Goal: Information Seeking & Learning: Understand process/instructions

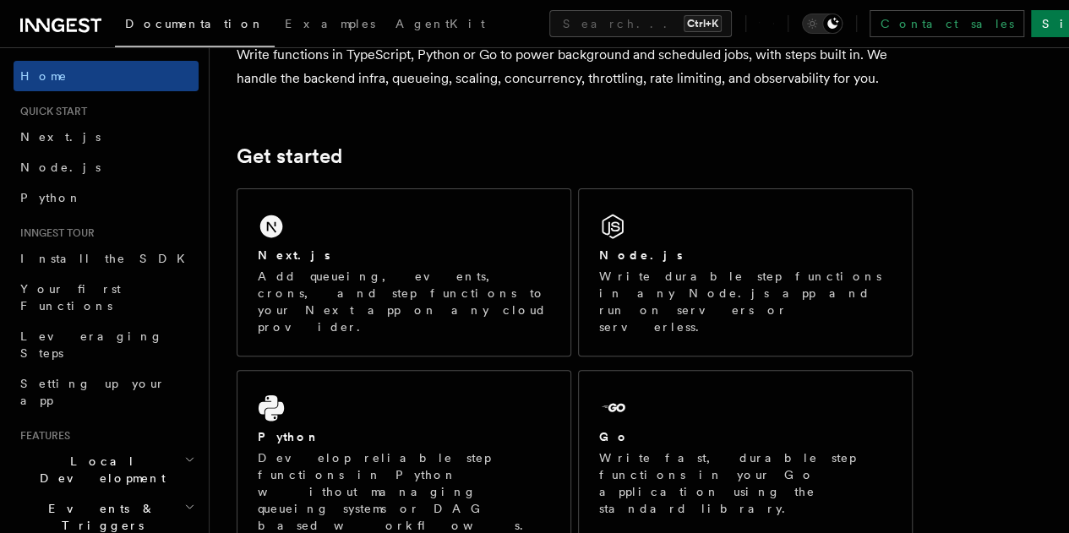
click at [359, 243] on div "Next.js Add queueing, events, crons, and step functions to your Next app on any…" at bounding box center [404, 272] width 333 height 167
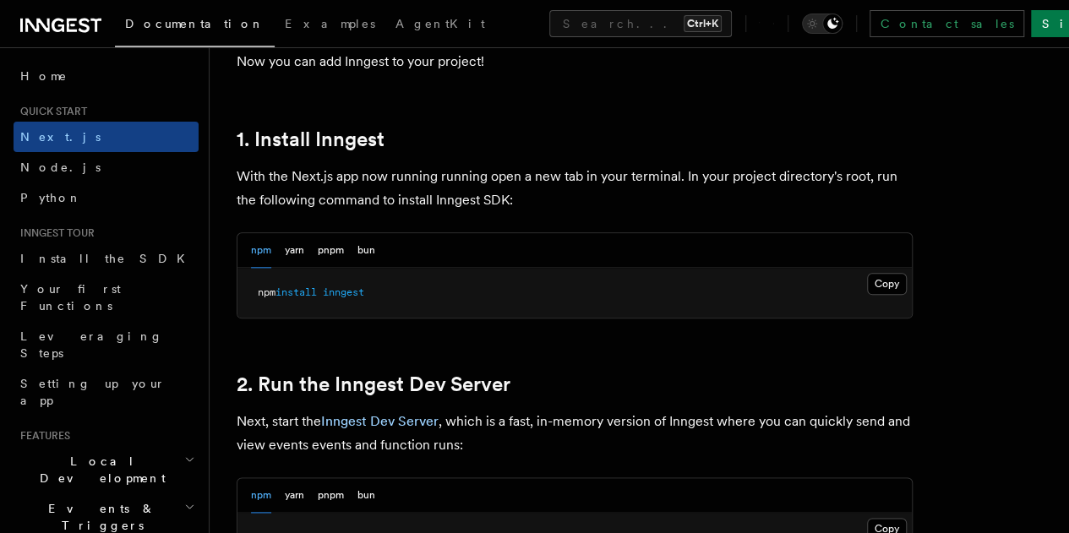
scroll to position [905, 0]
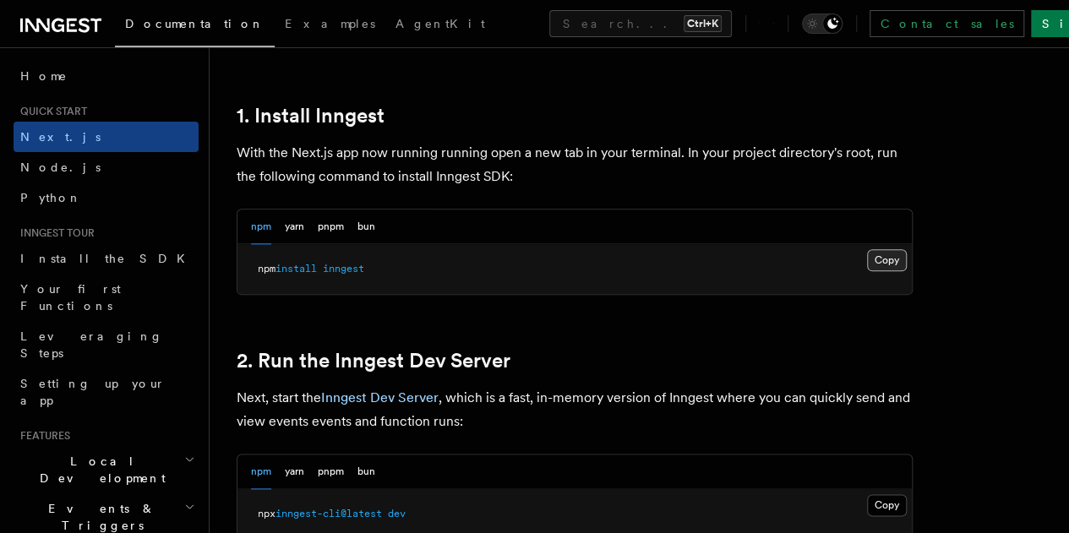
click at [867, 271] on button "Copy Copied" at bounding box center [887, 260] width 40 height 22
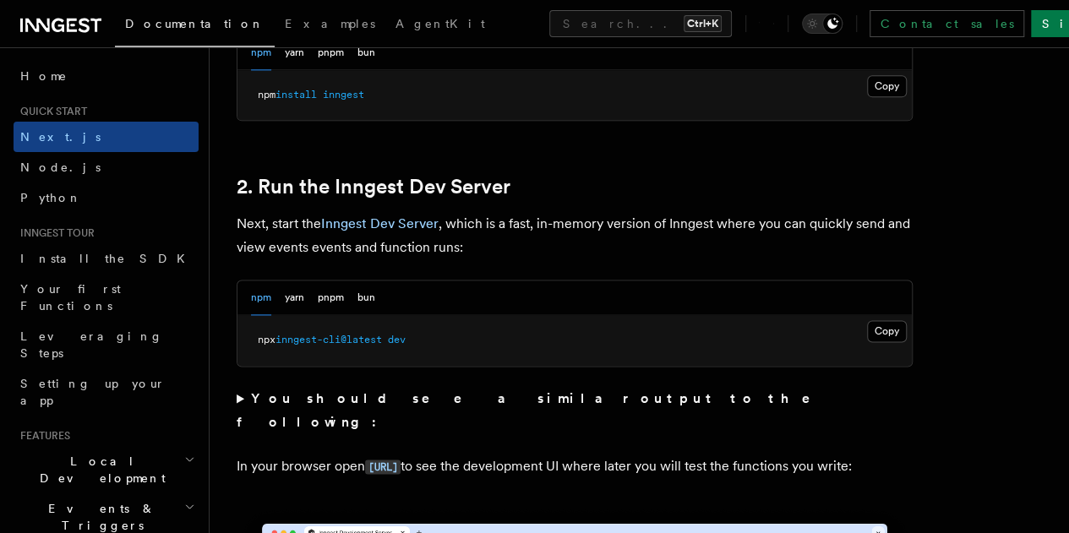
scroll to position [1080, 0]
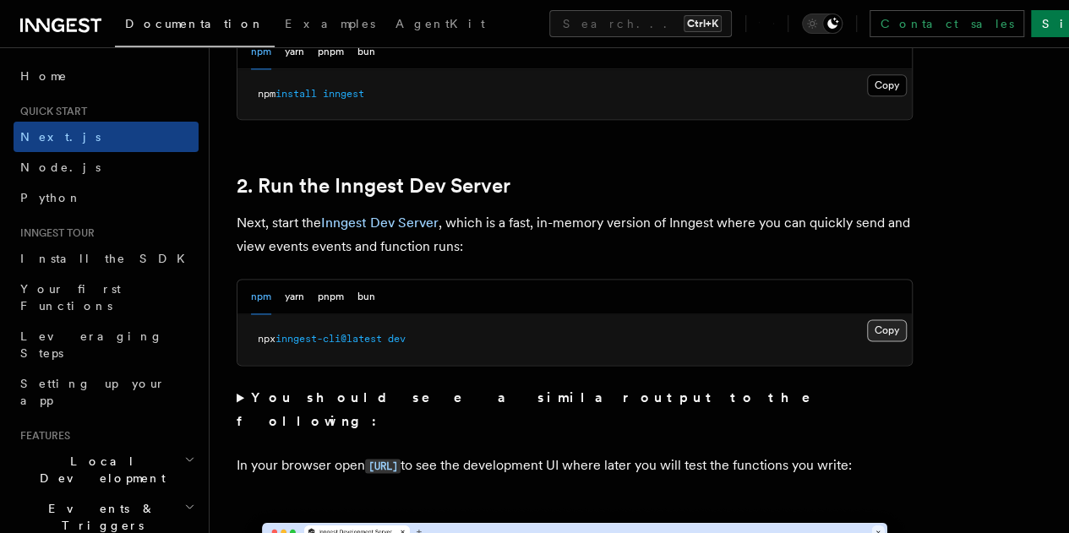
click at [867, 342] on button "Copy Copied" at bounding box center [887, 331] width 40 height 22
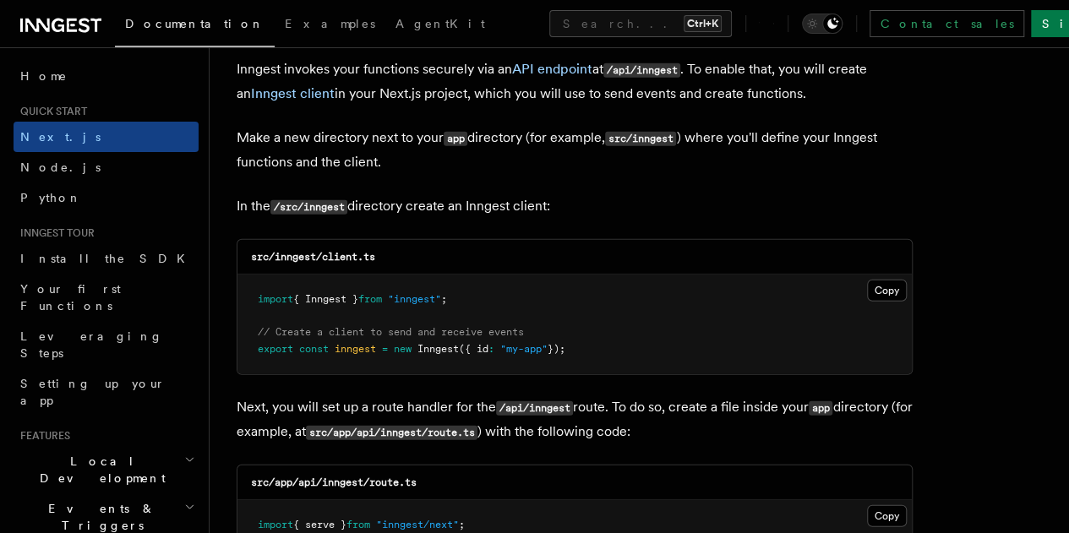
scroll to position [2045, 0]
click at [867, 279] on button "Copy Copied" at bounding box center [887, 290] width 40 height 22
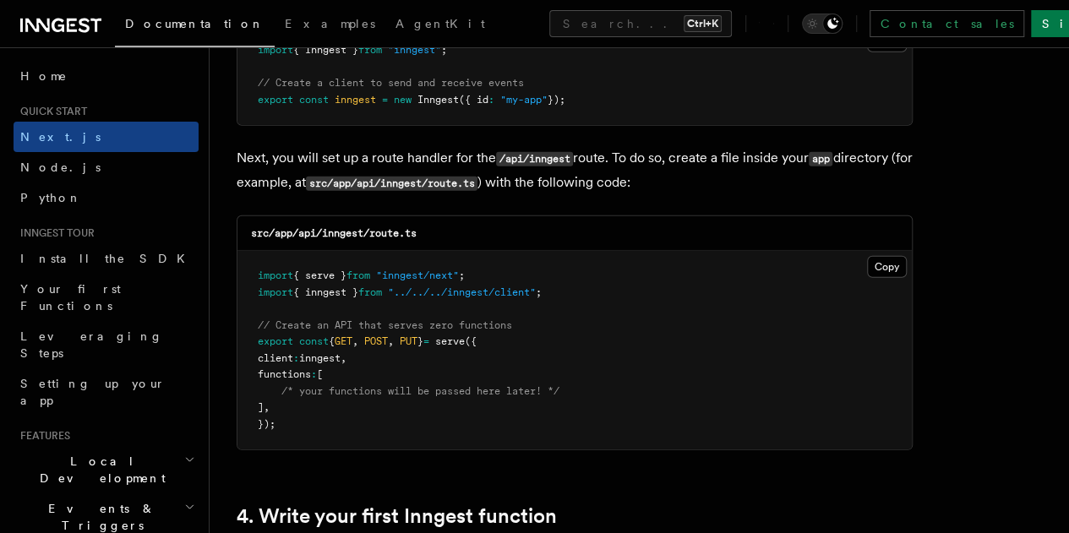
scroll to position [2310, 0]
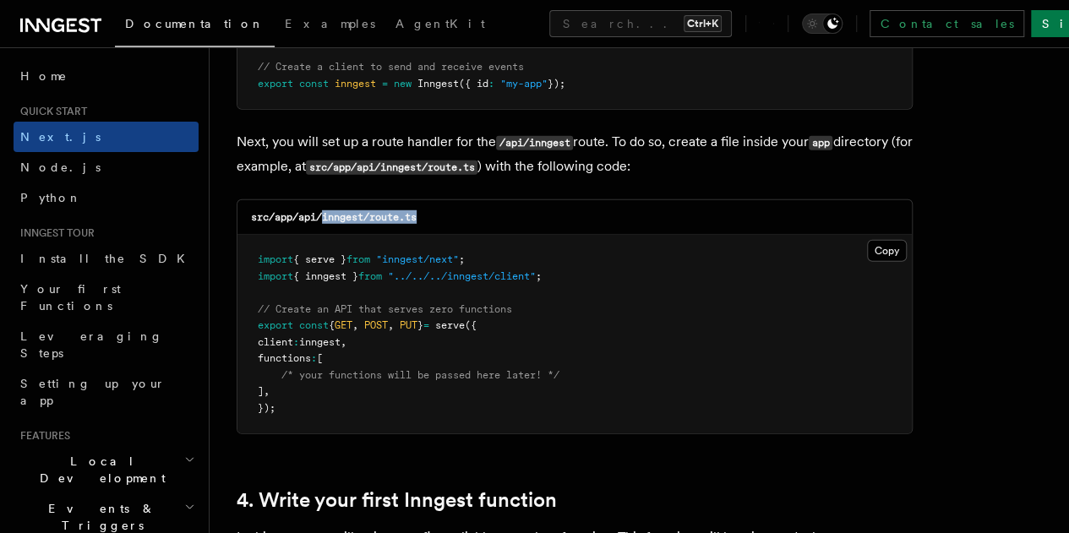
drag, startPoint x: 421, startPoint y: 204, endPoint x: 323, endPoint y: 204, distance: 98.1
click at [323, 204] on div "src/app/api/inngest/route.ts" at bounding box center [575, 217] width 675 height 35
copy code "inngest/route.ts"
click at [696, 298] on pre "import { serve } from "inngest/next" ; import { inngest } from "../../../innges…" at bounding box center [575, 334] width 675 height 199
click at [867, 240] on button "Copy Copied" at bounding box center [887, 251] width 40 height 22
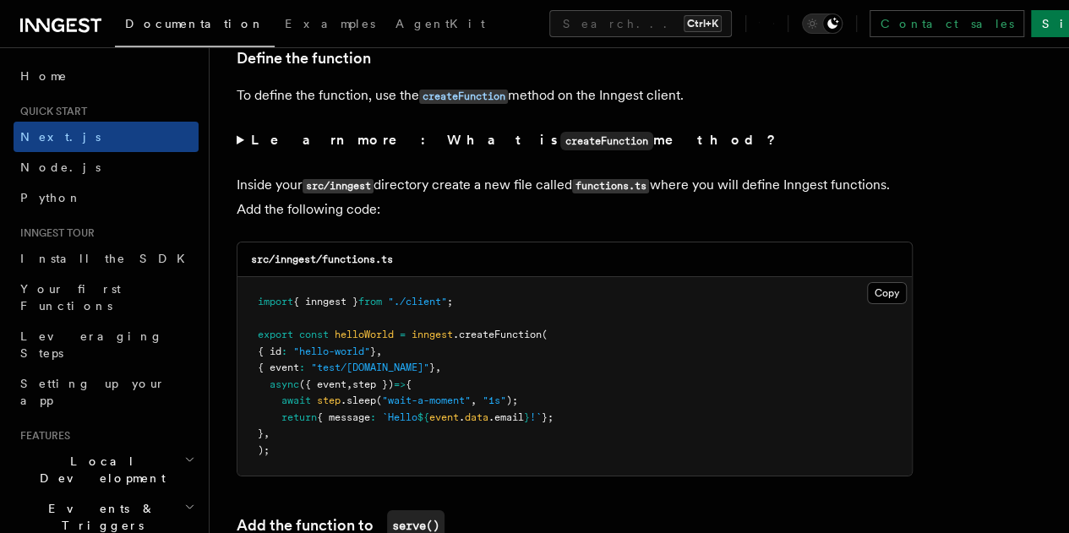
scroll to position [2897, 0]
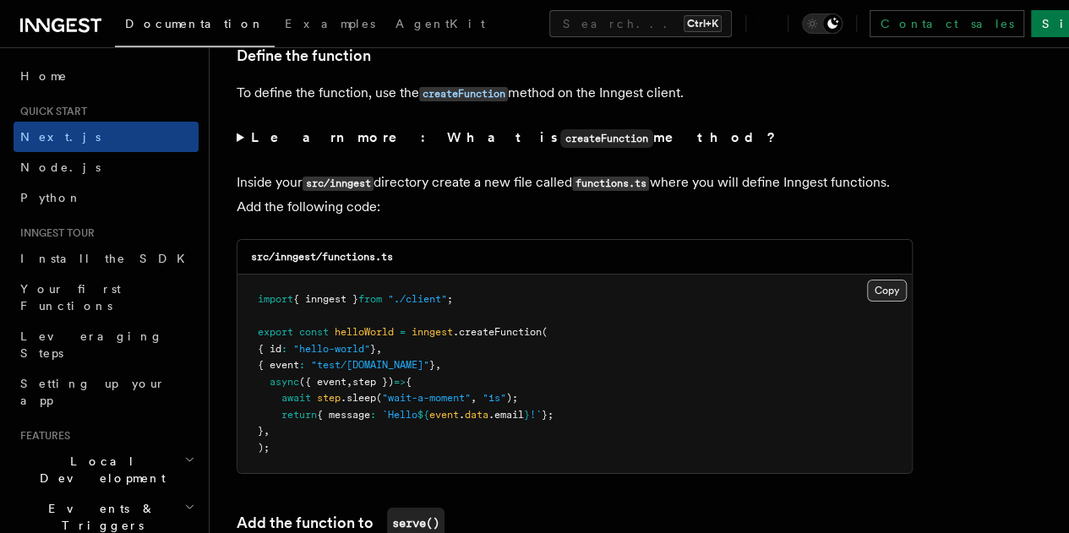
click at [867, 280] on button "Copy Copied" at bounding box center [887, 291] width 40 height 22
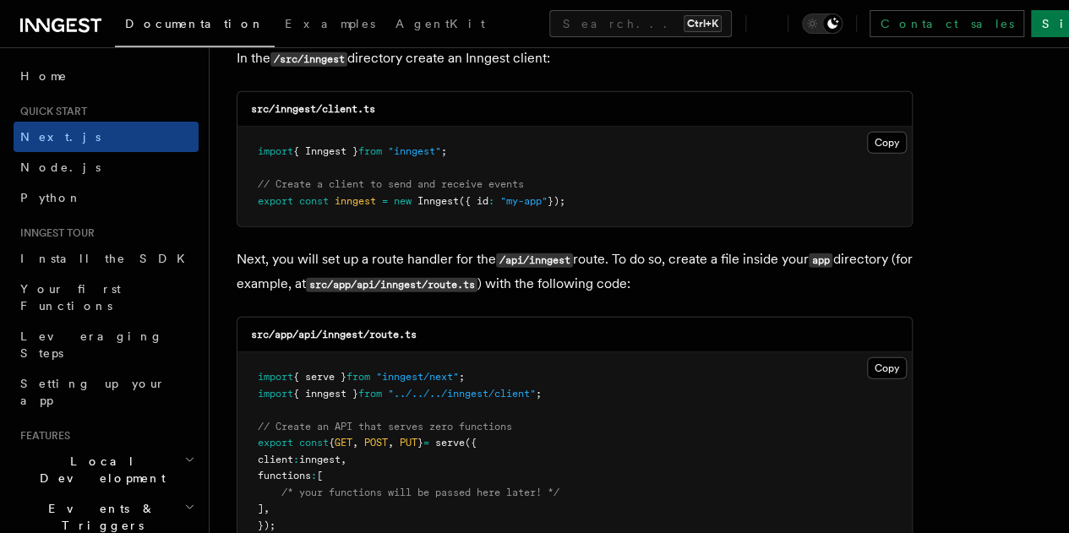
scroll to position [2191, 0]
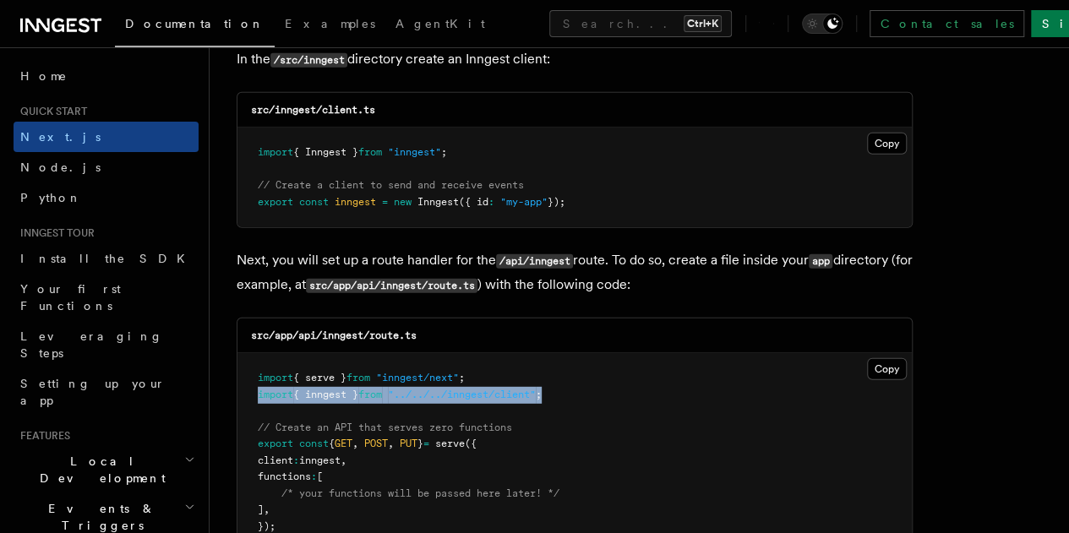
drag, startPoint x: 578, startPoint y: 374, endPoint x: 249, endPoint y: 382, distance: 329.0
click at [249, 382] on pre "import { serve } from "inngest/next" ; import { inngest } from "../../../innges…" at bounding box center [575, 452] width 675 height 199
copy span "import { inngest } from "../../../inngest/client" ;"
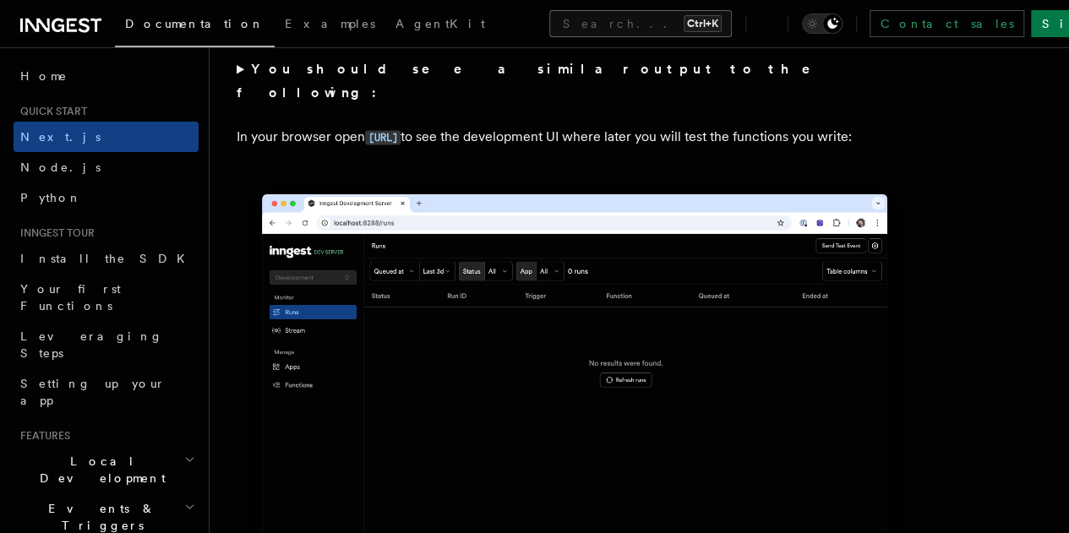
scroll to position [1396, 0]
